Goal: Task Accomplishment & Management: Complete application form

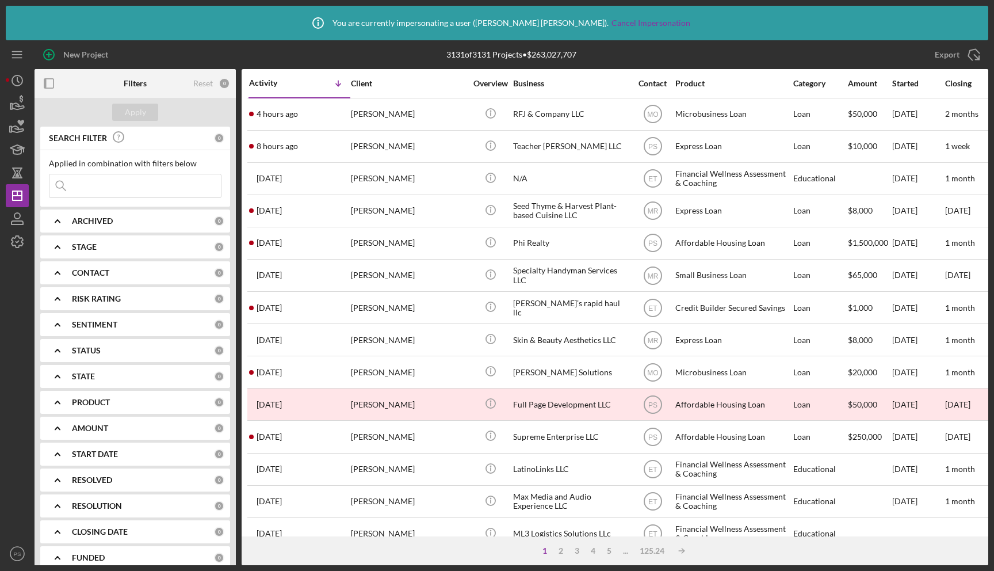
click at [114, 188] on input at bounding box center [134, 185] width 171 height 23
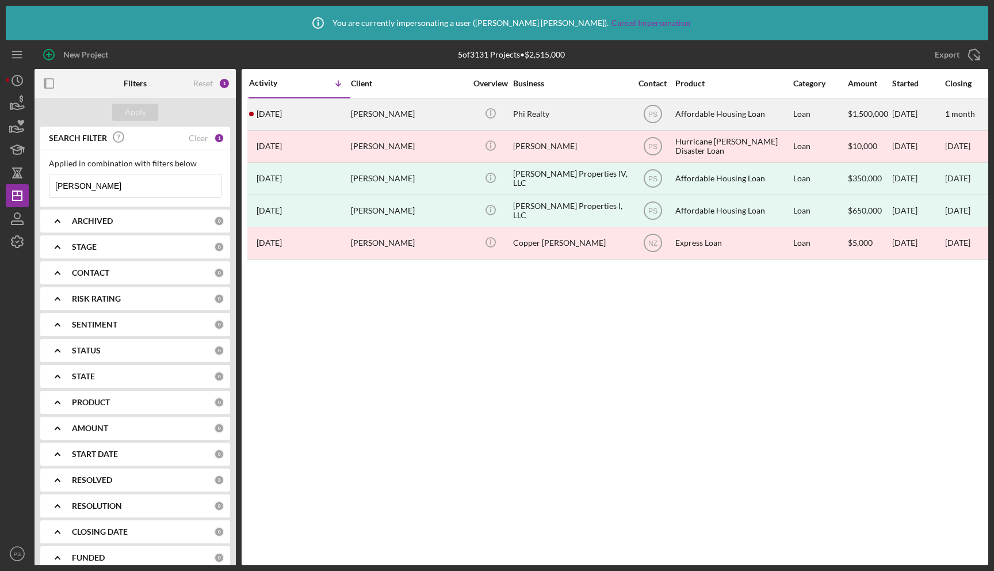
type input "[PERSON_NAME]"
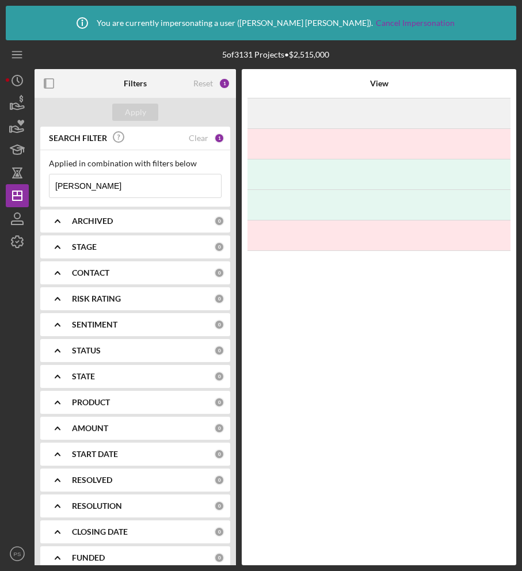
drag, startPoint x: 521, startPoint y: 201, endPoint x: 580, endPoint y: 199, distance: 58.7
click at [522, 199] on html "Icon/Info You are currently impersonating a user ( [PERSON_NAME] ). Cancel Impe…" at bounding box center [261, 285] width 522 height 571
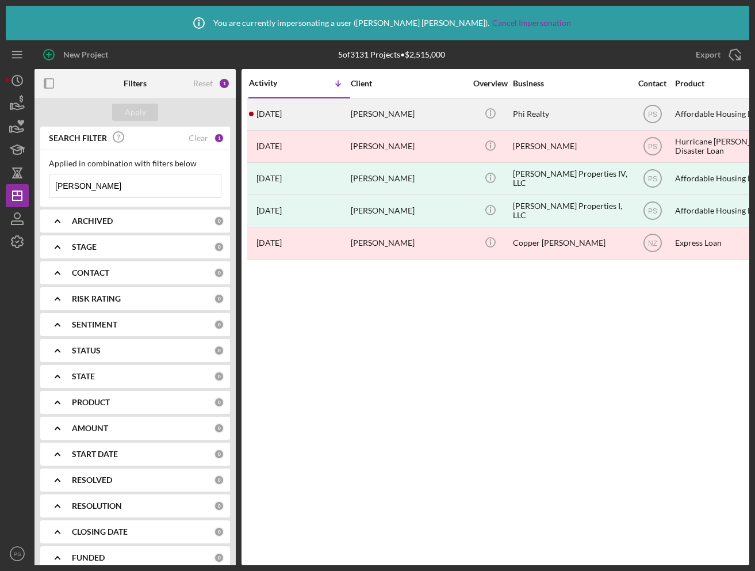
click at [417, 110] on div "[PERSON_NAME]" at bounding box center [408, 114] width 115 height 30
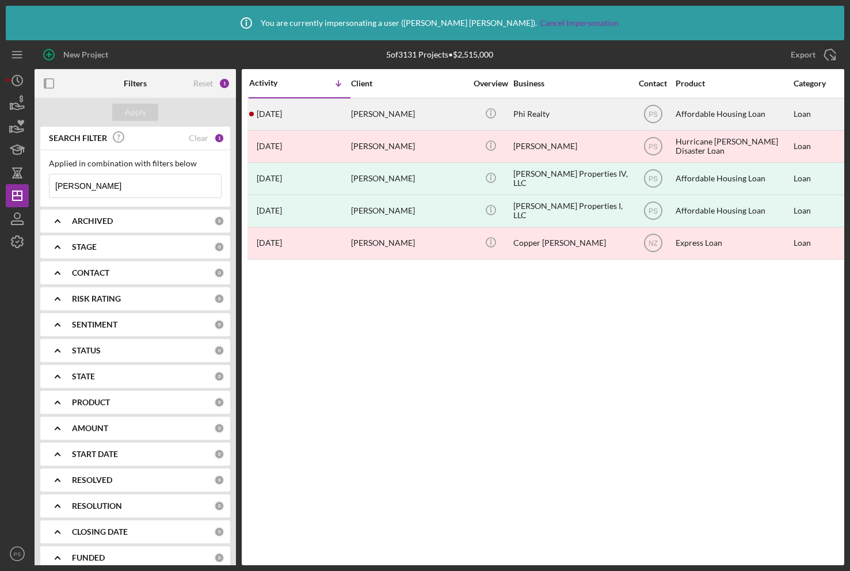
click at [402, 116] on div "[PERSON_NAME]" at bounding box center [408, 114] width 115 height 30
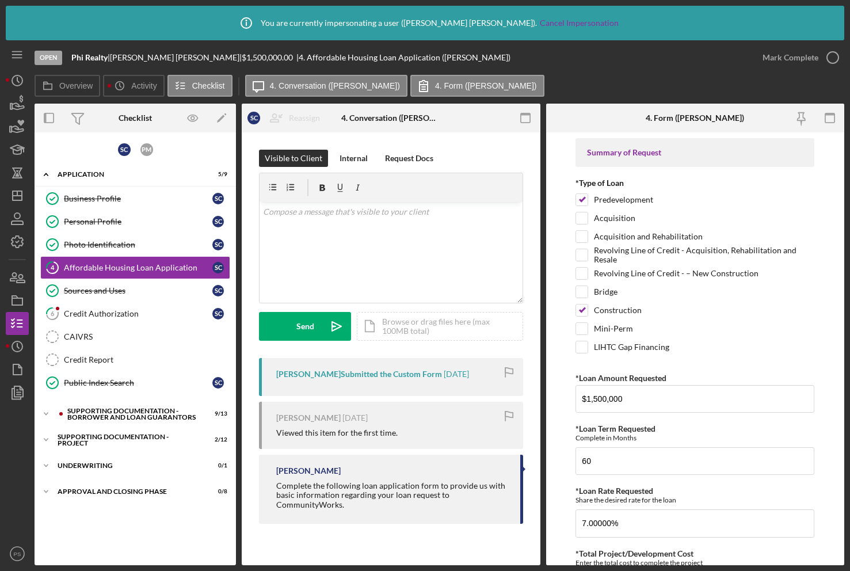
click at [366, 509] on div "Complete the following loan application form to provide us with basic informati…" at bounding box center [392, 495] width 232 height 28
click at [23, 350] on icon "Icon/History" at bounding box center [17, 346] width 29 height 29
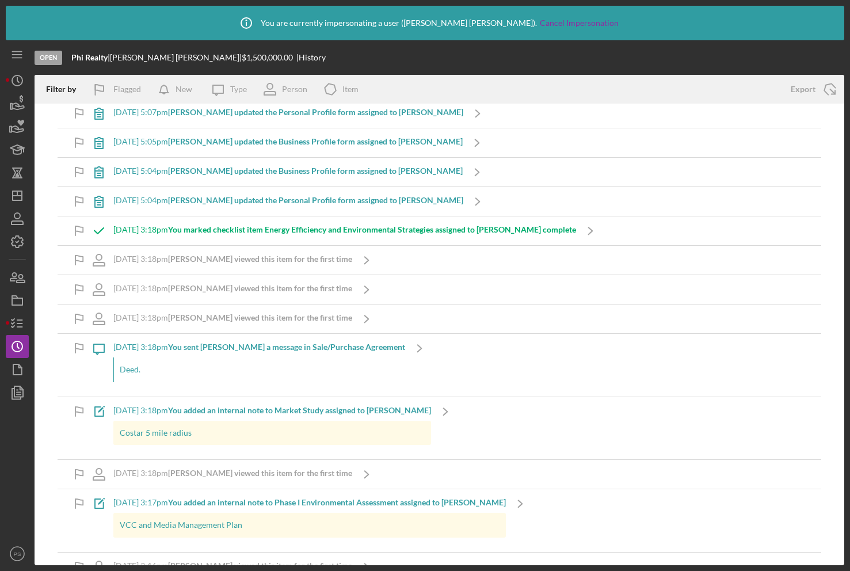
scroll to position [2943, 0]
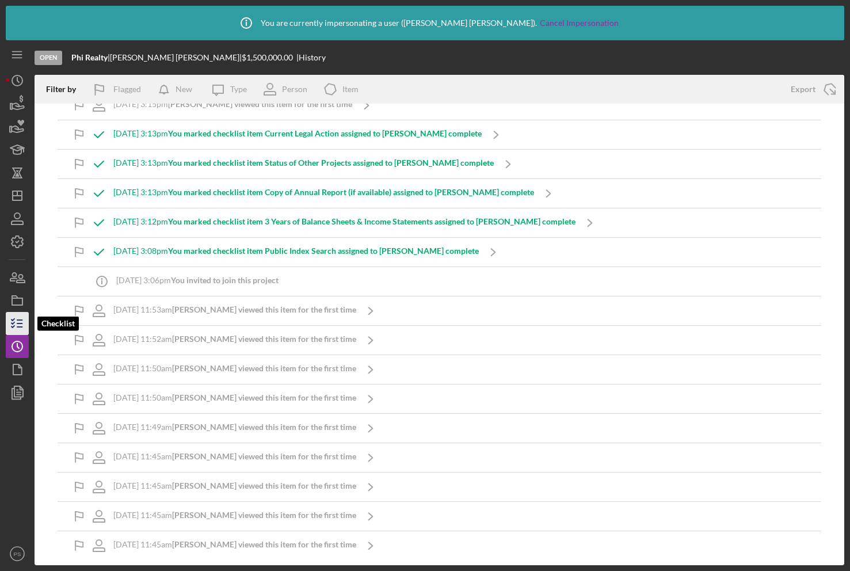
click at [20, 322] on icon "button" at bounding box center [17, 323] width 29 height 29
